Goal: Obtain resource: Obtain resource

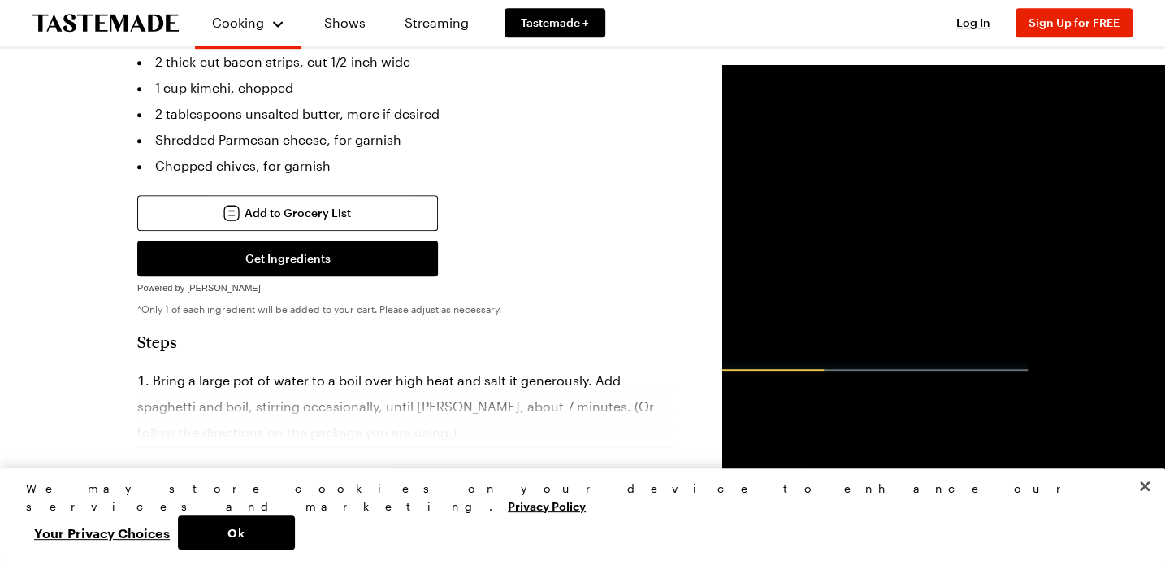
scroll to position [443, 0]
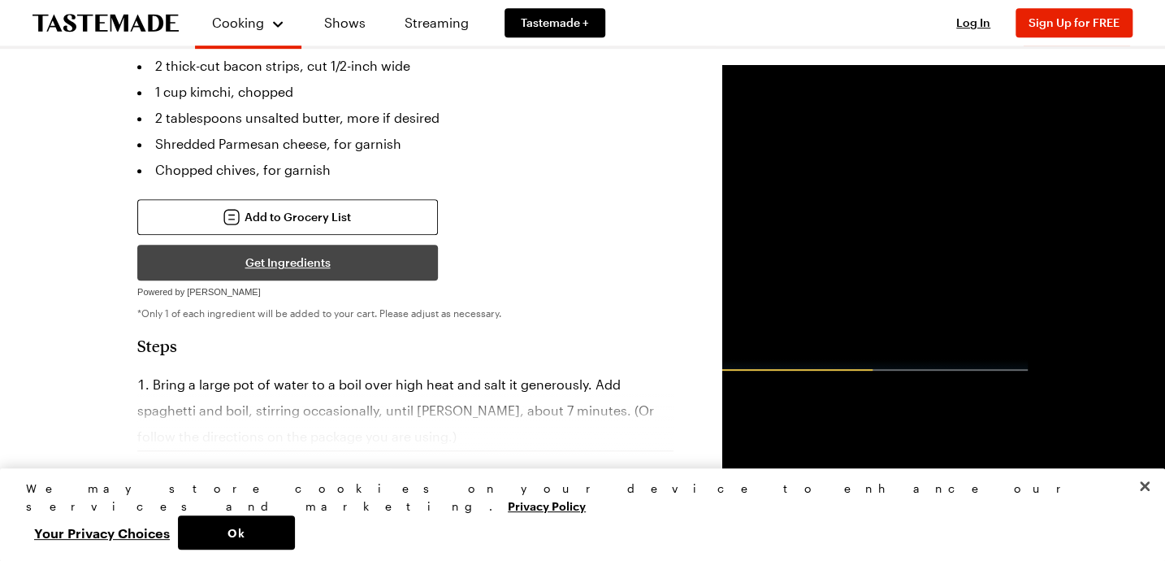
click at [185, 245] on button "Get Ingredients" at bounding box center [287, 263] width 301 height 36
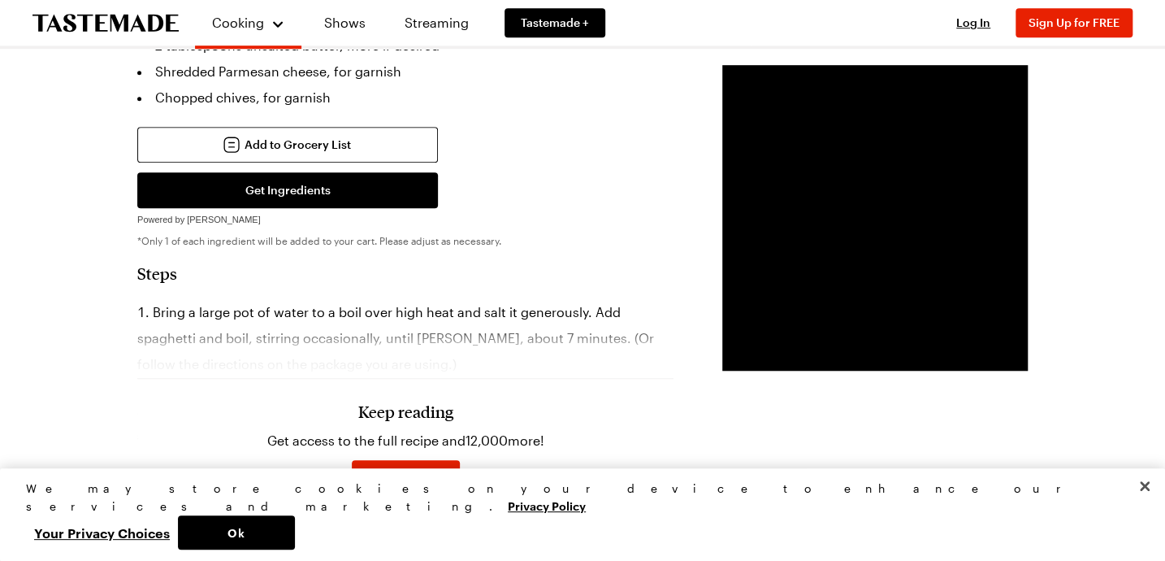
scroll to position [517, 0]
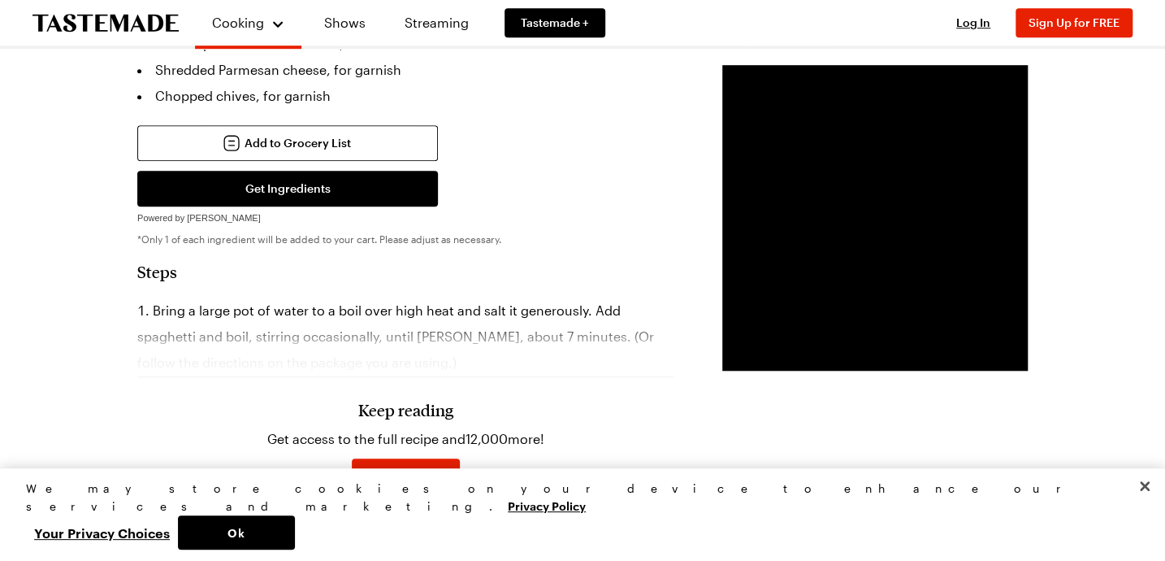
click at [141, 333] on div "Keep reading Get access to the full recipe and 12,000 more! Sign Up for Free Al…" at bounding box center [405, 432] width 536 height 227
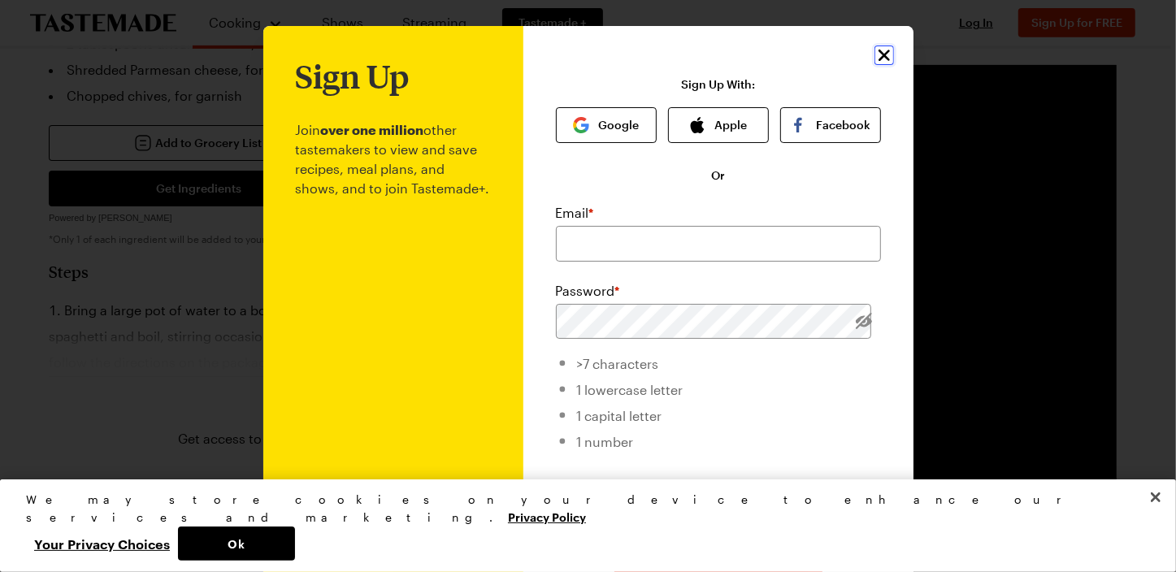
click at [882, 58] on icon "Close" at bounding box center [883, 54] width 19 height 19
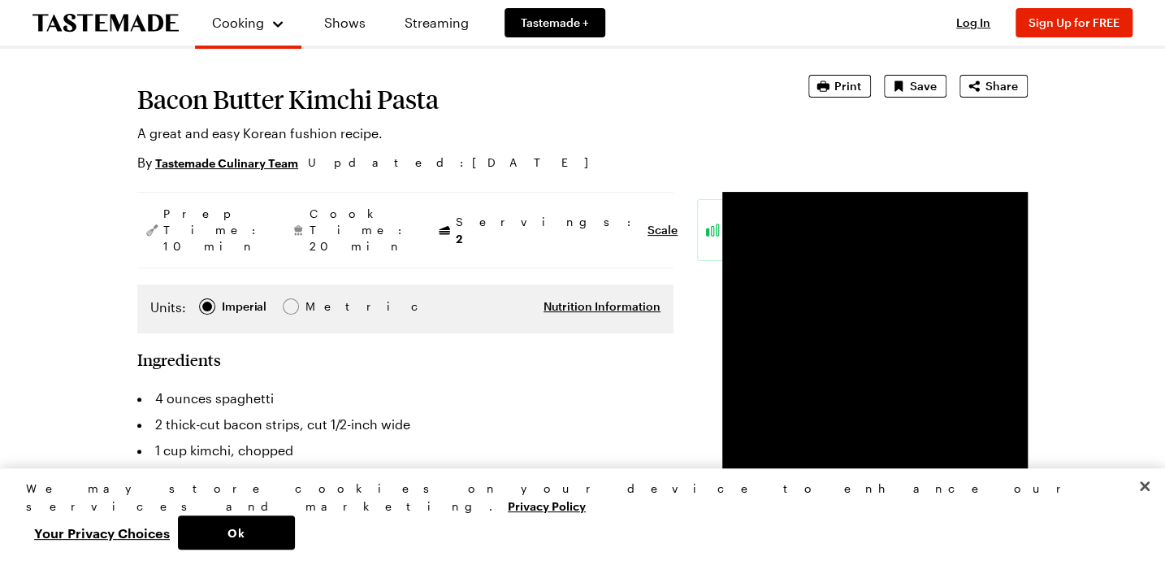
scroll to position [0, 0]
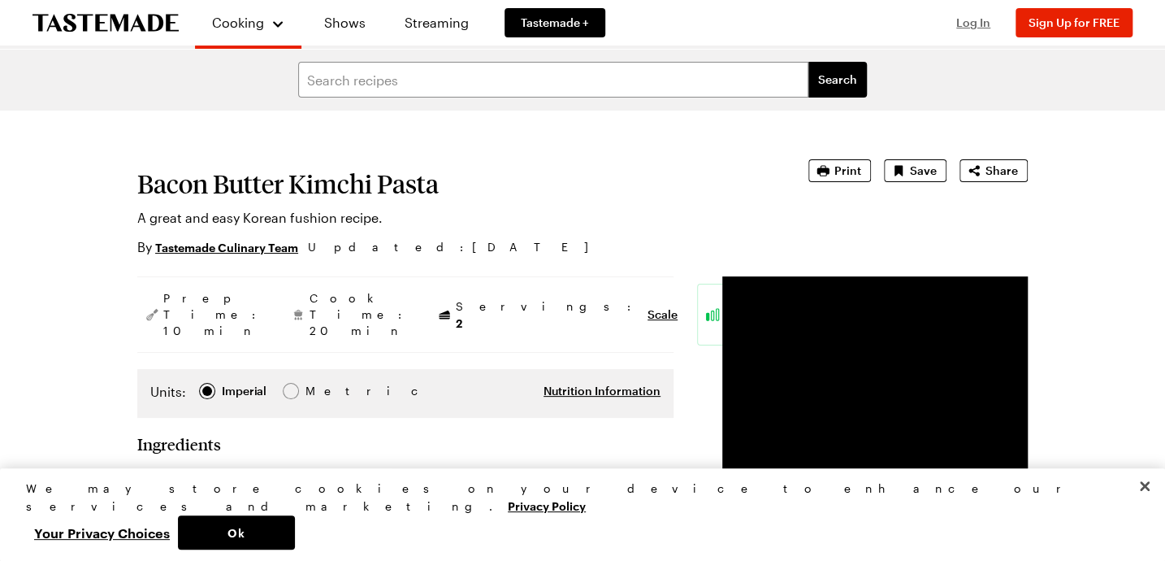
click at [974, 21] on span "Log In" at bounding box center [973, 22] width 34 height 14
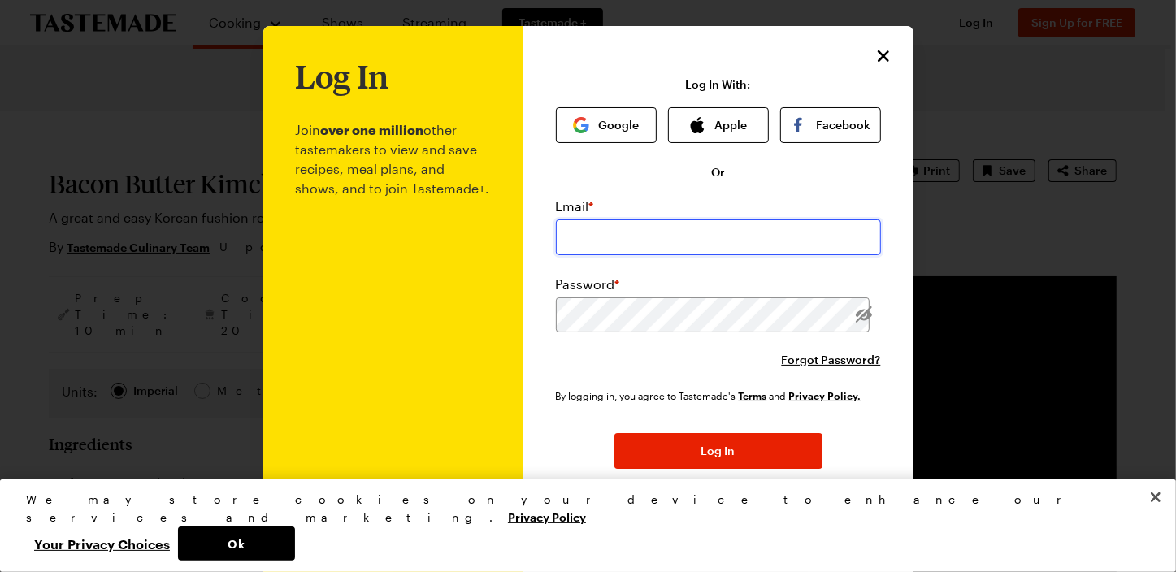
click at [624, 237] on input "email" at bounding box center [718, 237] width 325 height 36
type input "[EMAIL_ADDRESS][DOMAIN_NAME]"
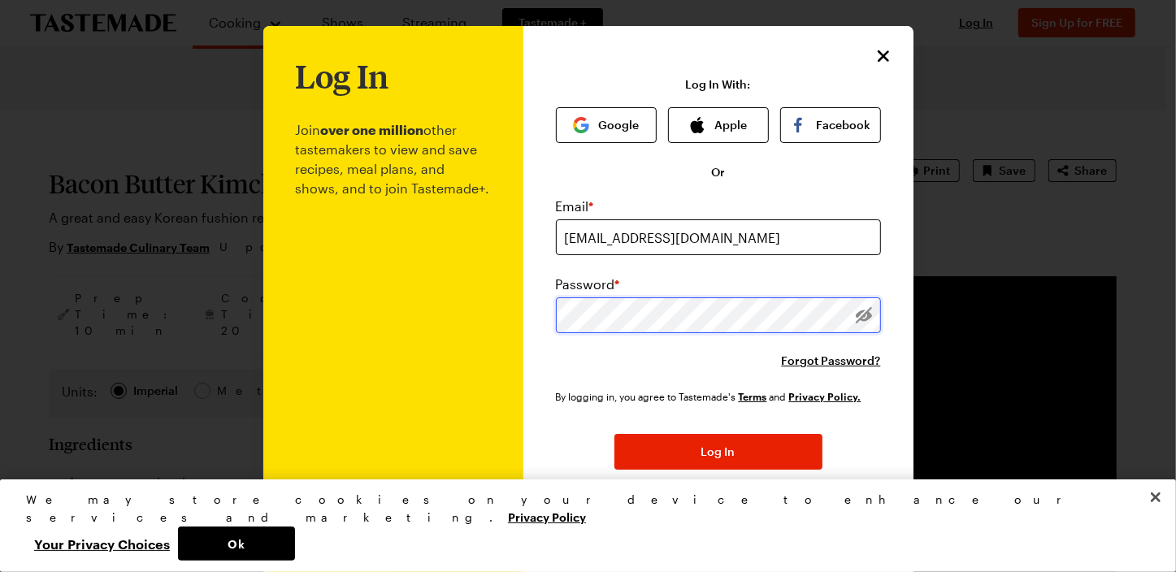
click at [614, 434] on button "Log In" at bounding box center [718, 452] width 208 height 36
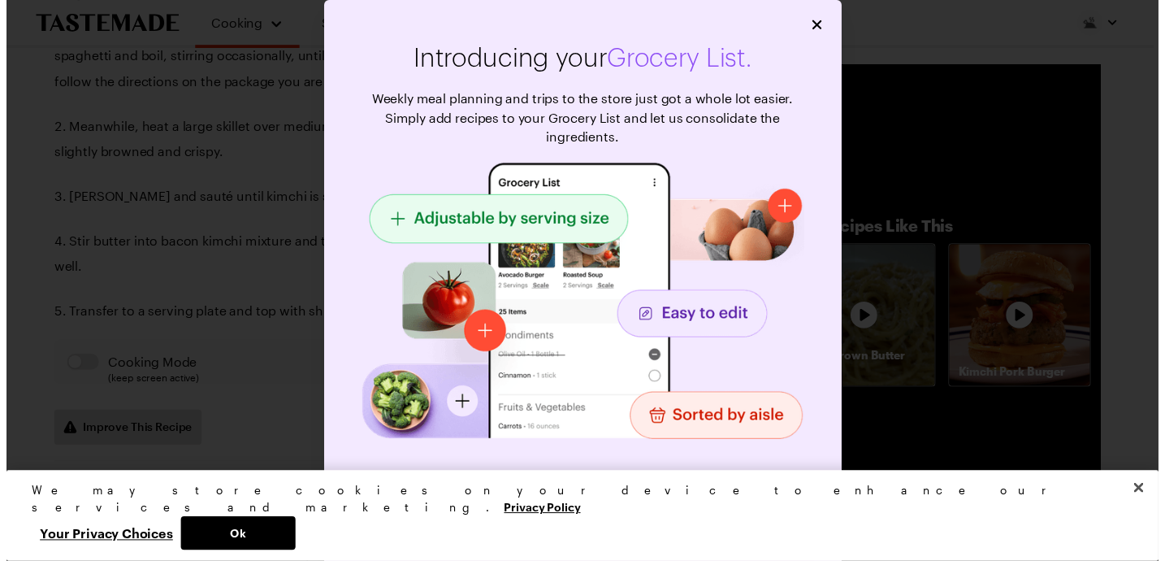
scroll to position [812, 0]
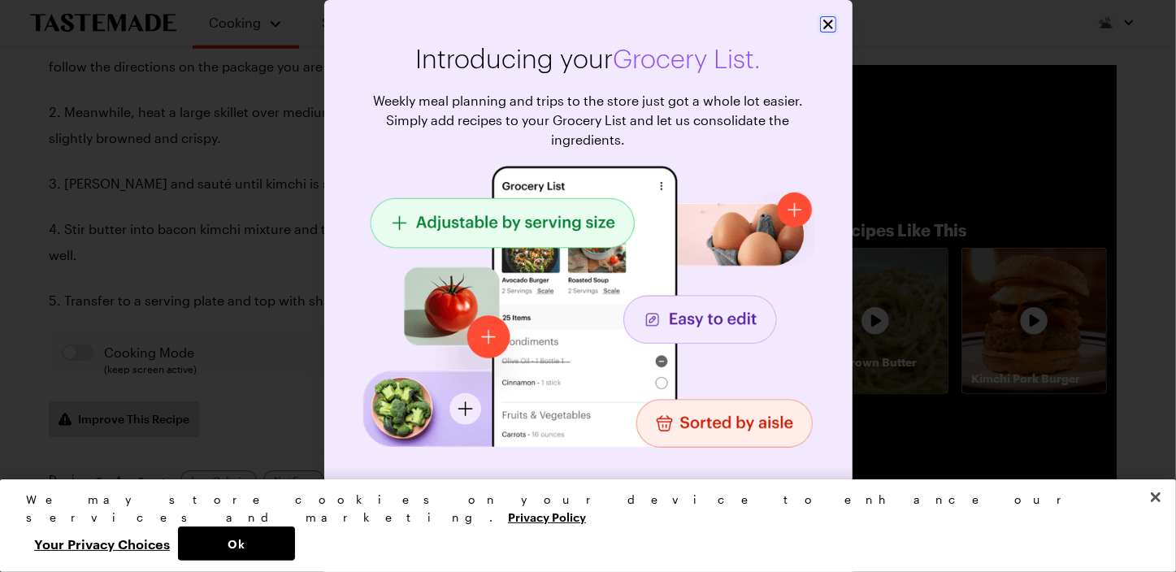
click at [820, 24] on icon "Close" at bounding box center [828, 24] width 16 height 16
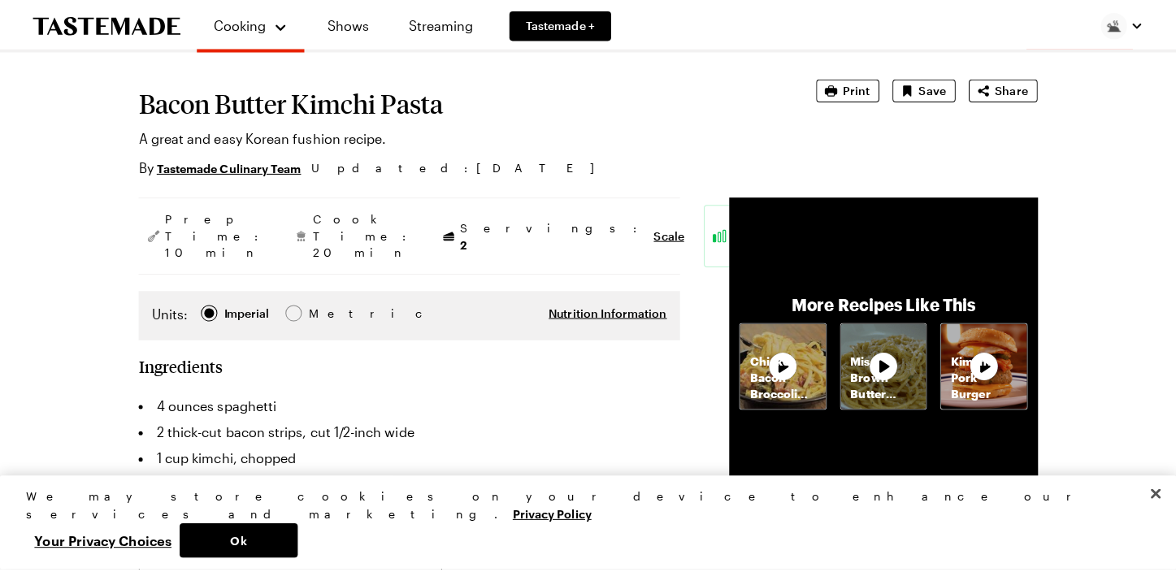
scroll to position [73, 0]
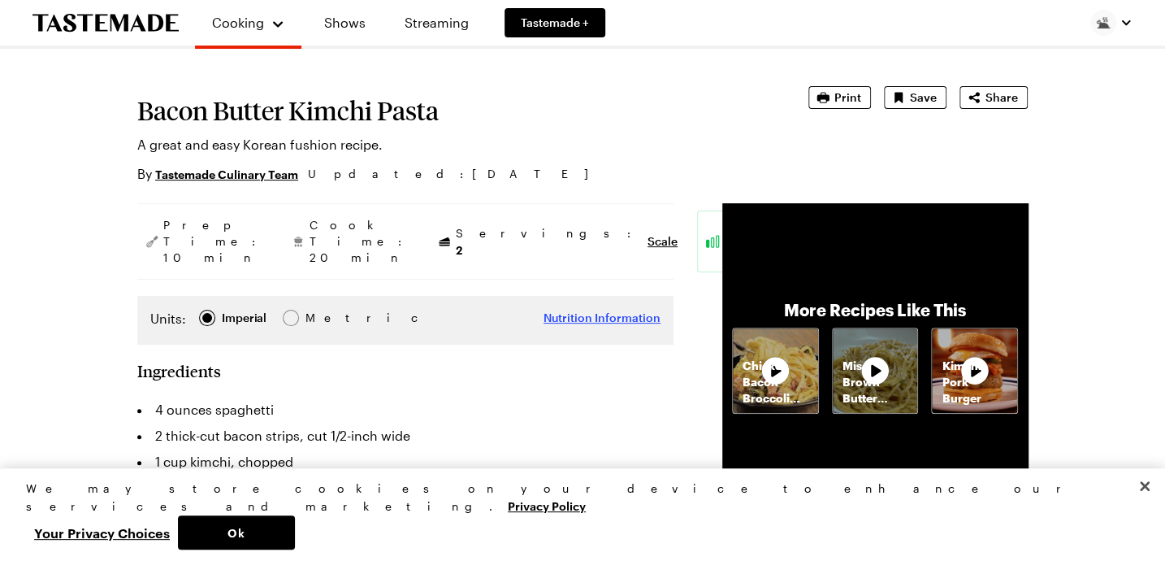
click at [544, 310] on span "Nutrition Information" at bounding box center [602, 318] width 117 height 16
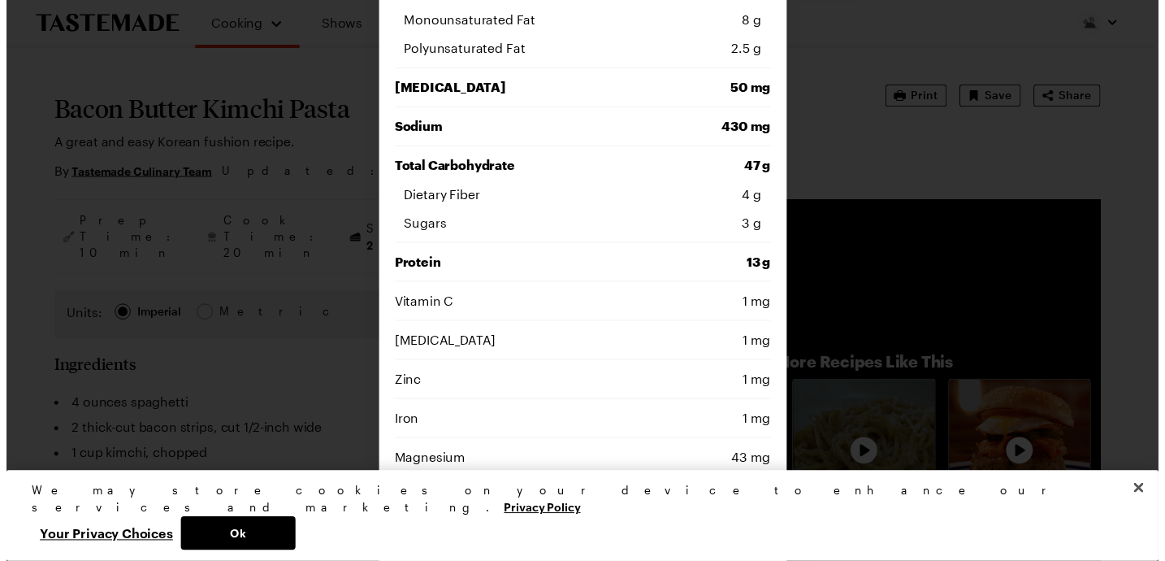
scroll to position [0, 0]
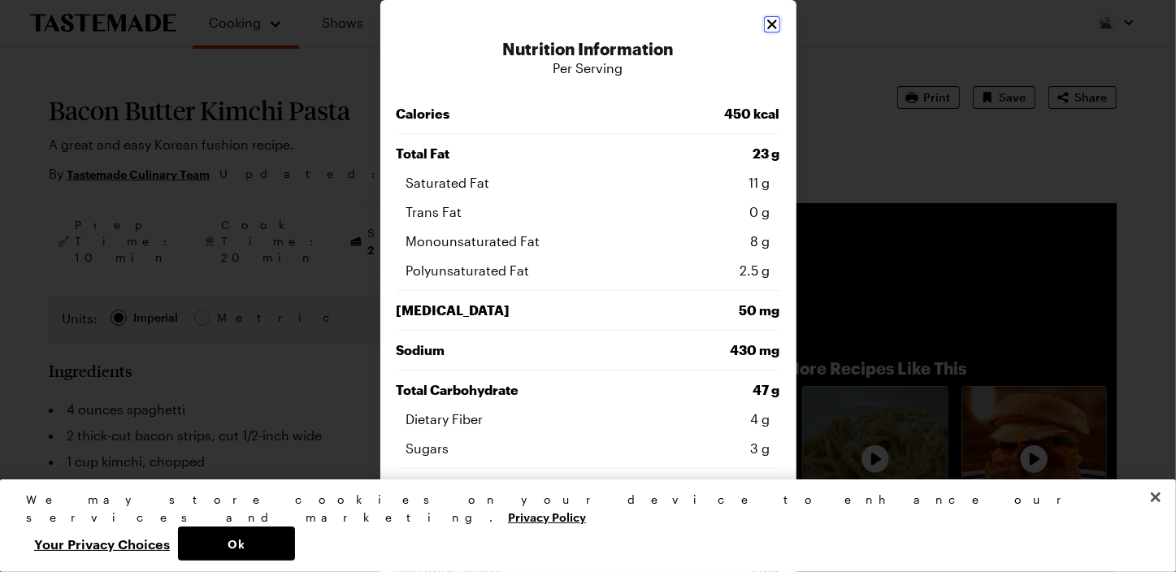
click at [767, 24] on icon "Close" at bounding box center [772, 24] width 16 height 16
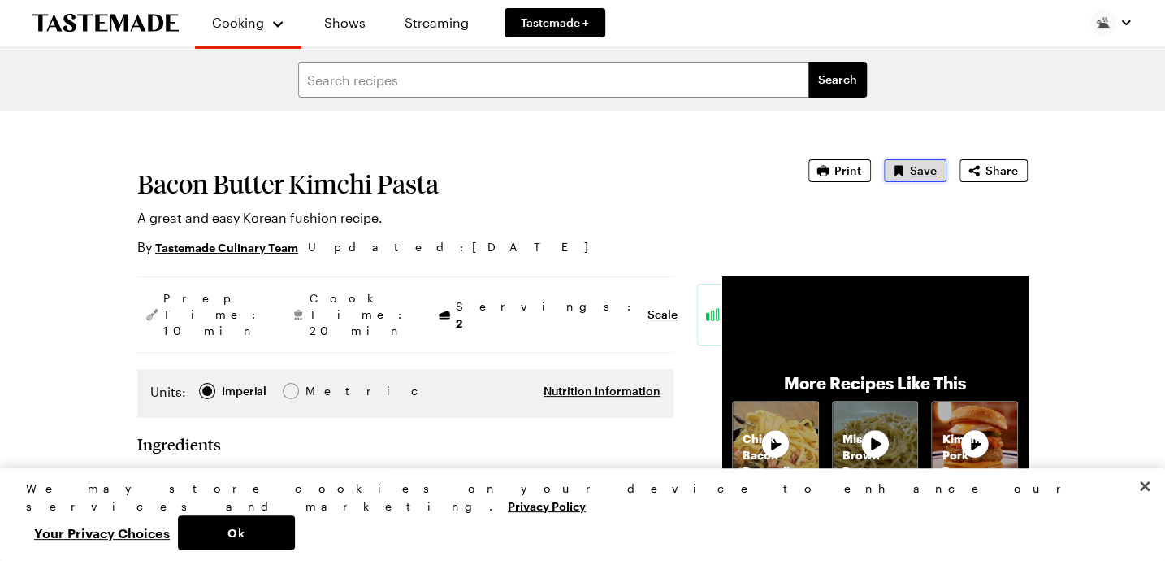
click at [937, 169] on span "Save" at bounding box center [923, 170] width 27 height 16
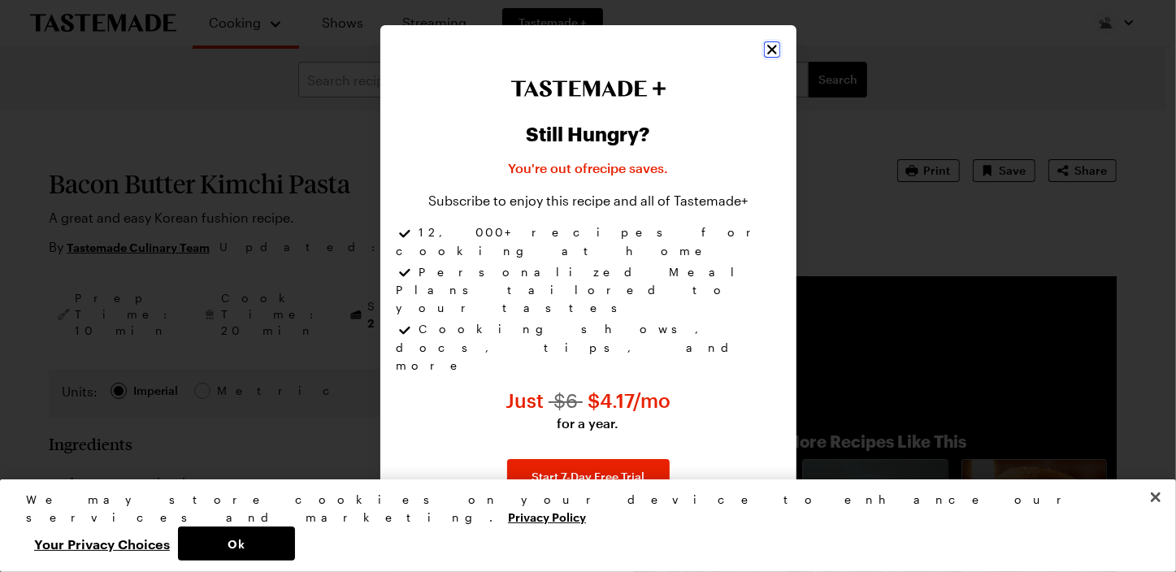
click at [771, 58] on icon "Close" at bounding box center [772, 49] width 16 height 16
type textarea "x"
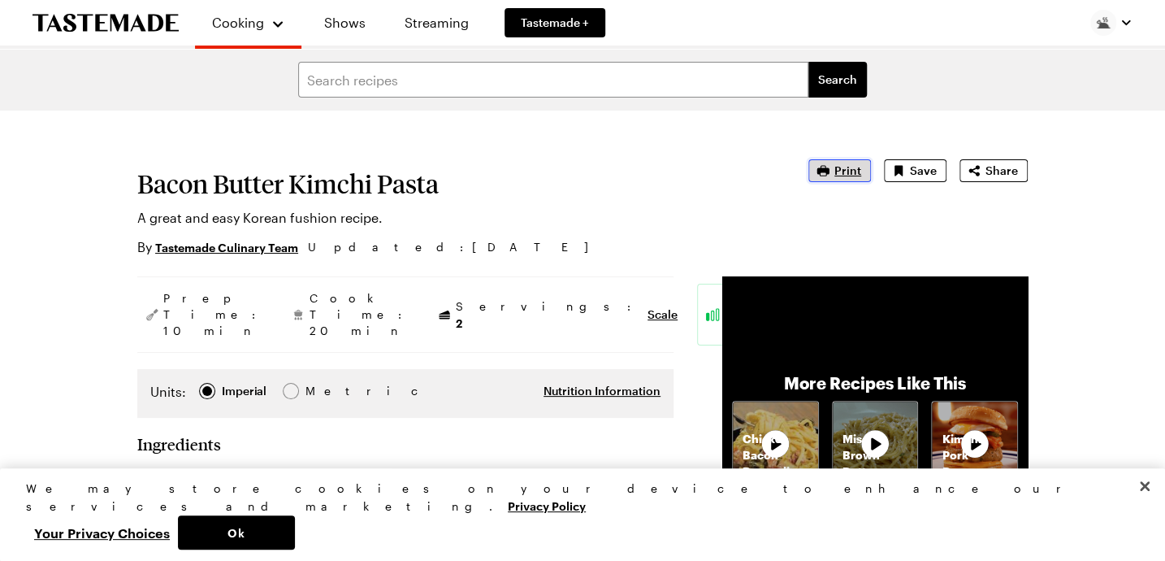
click at [861, 168] on span "Print" at bounding box center [847, 170] width 27 height 16
